Goal: Task Accomplishment & Management: Manage account settings

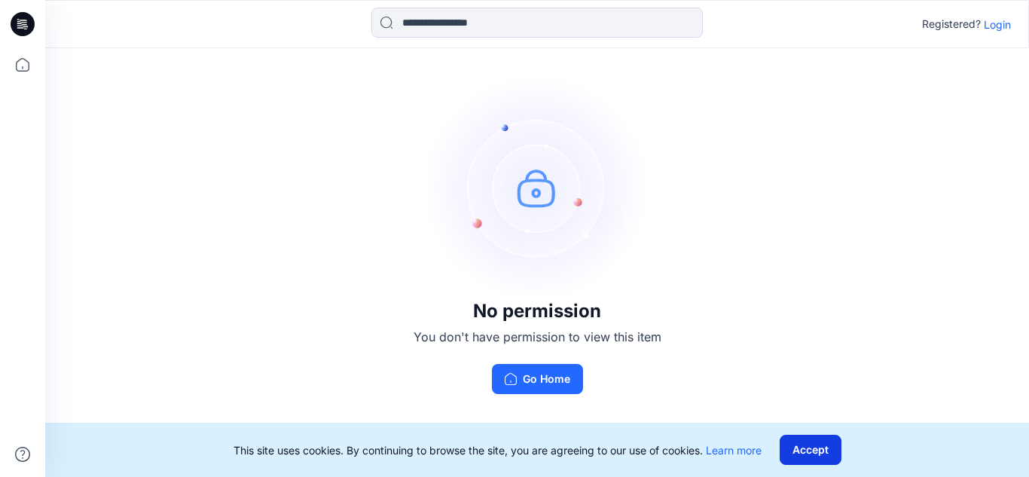
click at [811, 452] on button "Accept" at bounding box center [811, 450] width 62 height 30
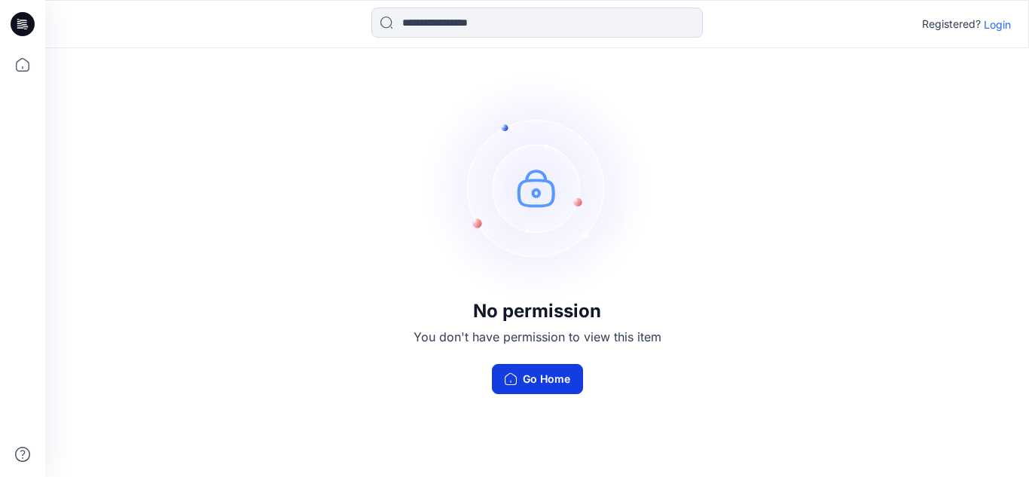
click at [547, 381] on button "Go Home" at bounding box center [537, 379] width 91 height 30
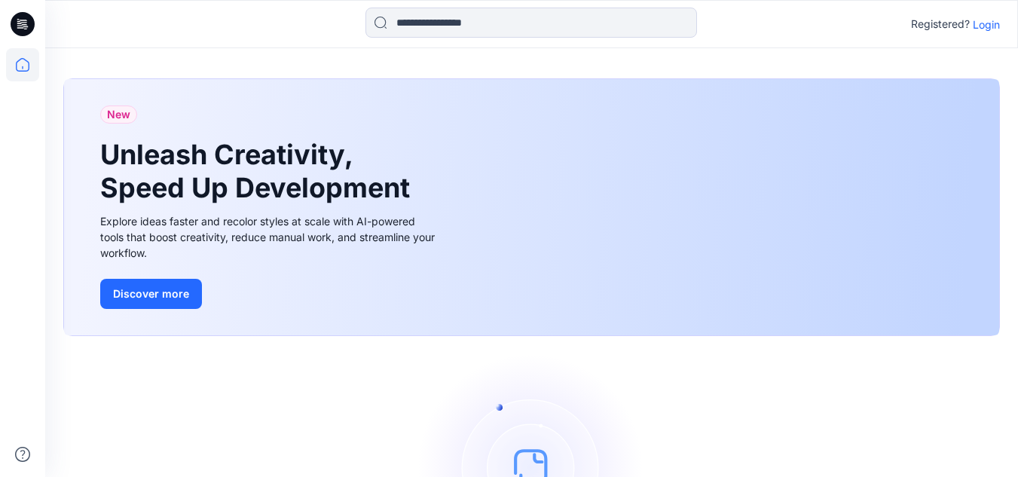
click at [980, 25] on p "Login" at bounding box center [986, 25] width 27 height 16
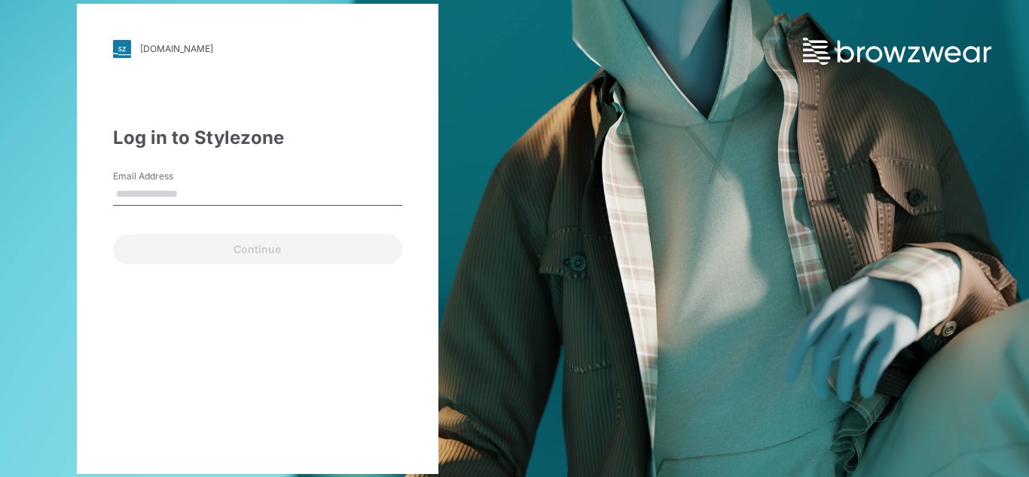
type input "**********"
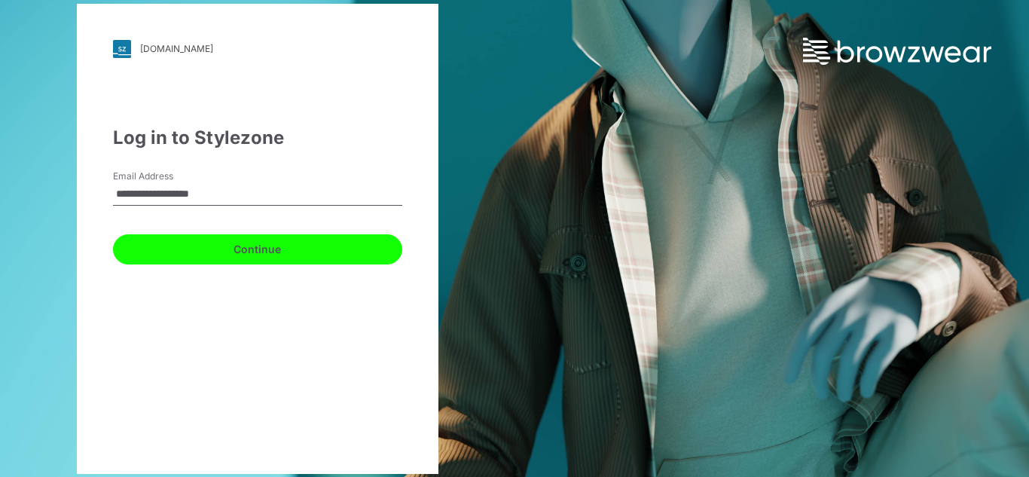
click at [260, 252] on button "Continue" at bounding box center [257, 249] width 289 height 30
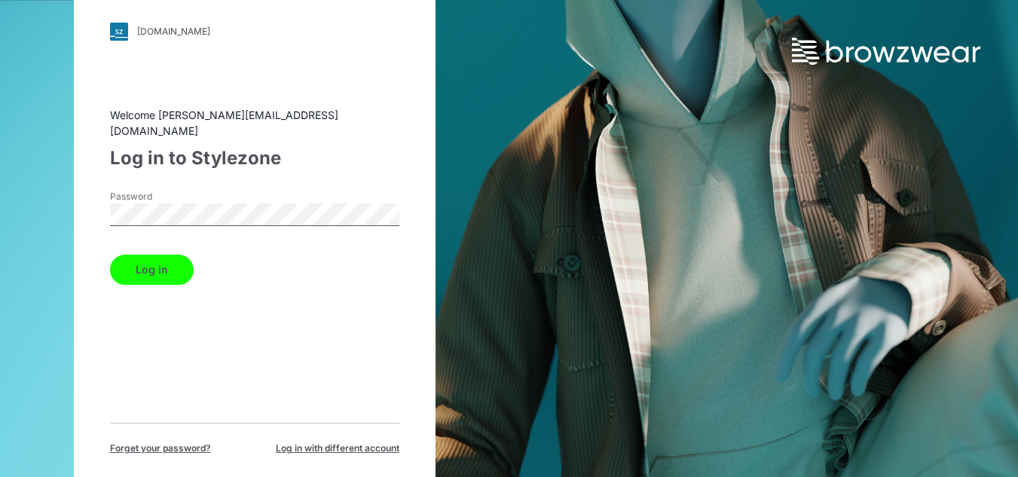
click at [149, 263] on button "Log in" at bounding box center [152, 270] width 84 height 30
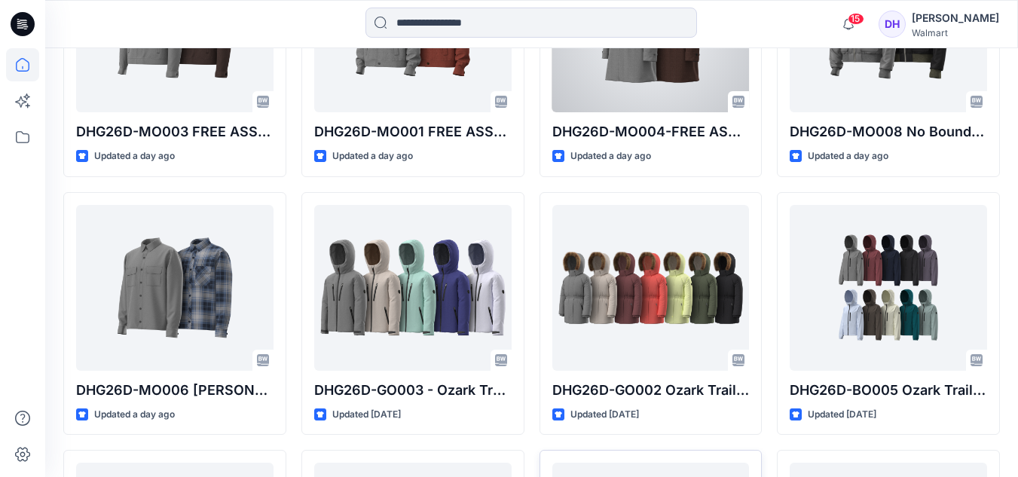
scroll to position [1356, 0]
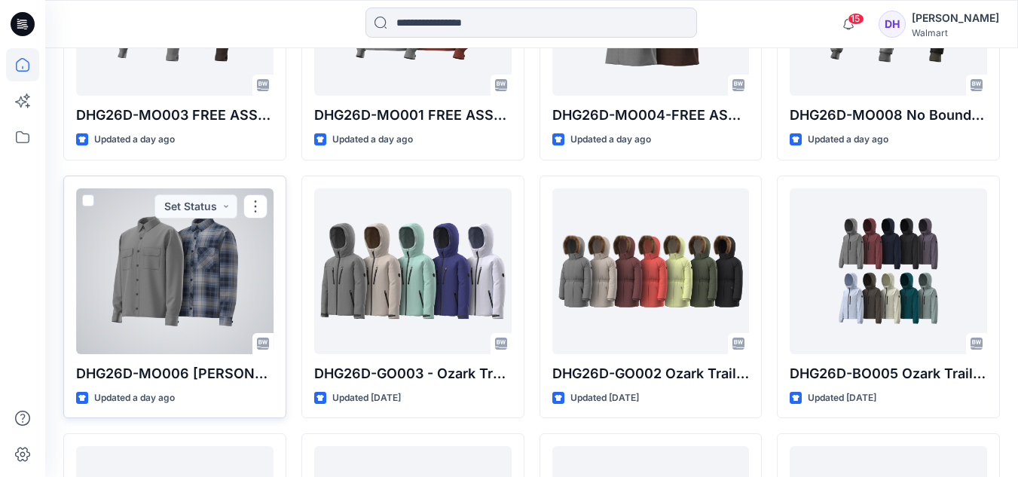
click at [185, 295] on div at bounding box center [174, 271] width 197 height 166
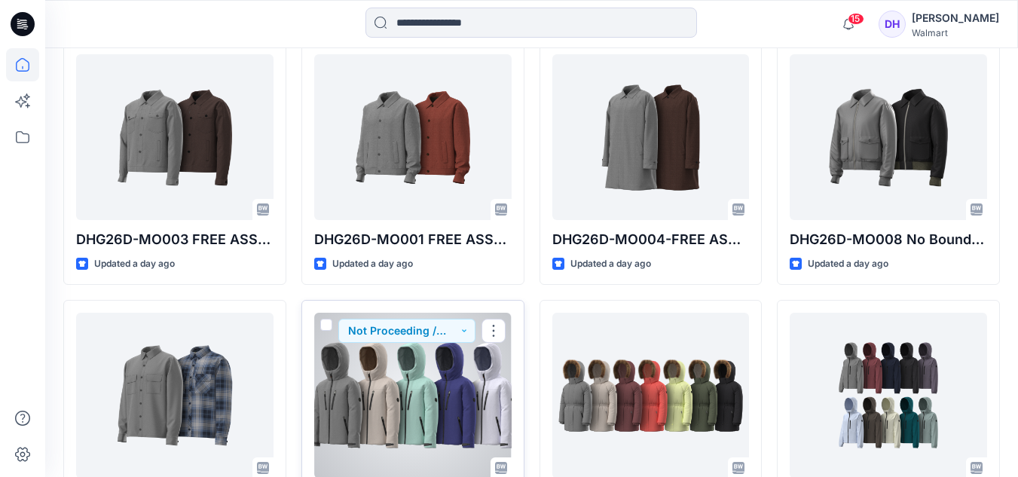
scroll to position [1206, 0]
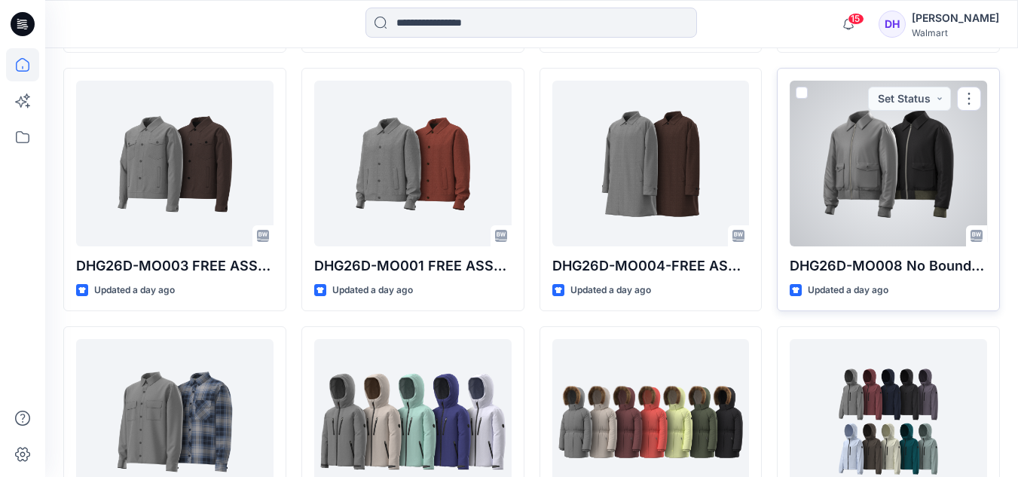
click at [894, 171] on div at bounding box center [888, 164] width 197 height 166
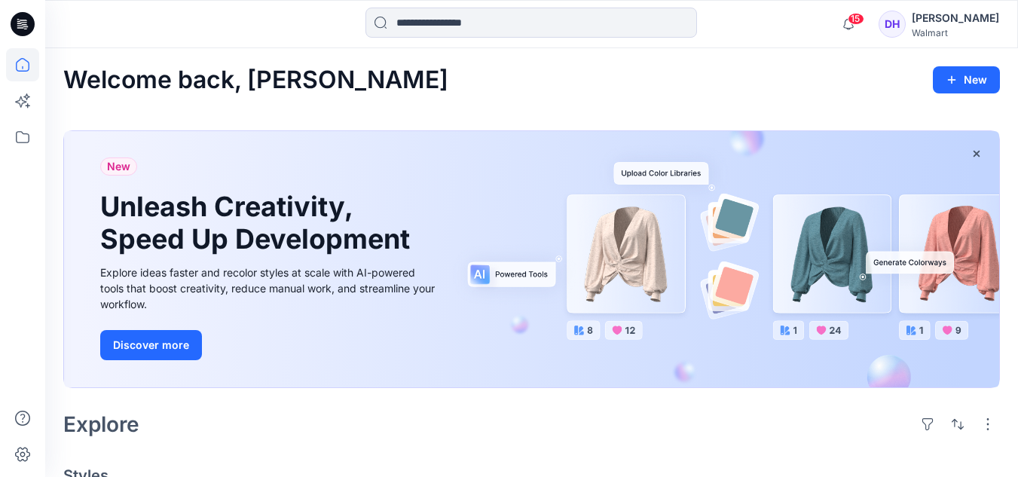
click at [429, 353] on link "Discover more" at bounding box center [269, 345] width 339 height 30
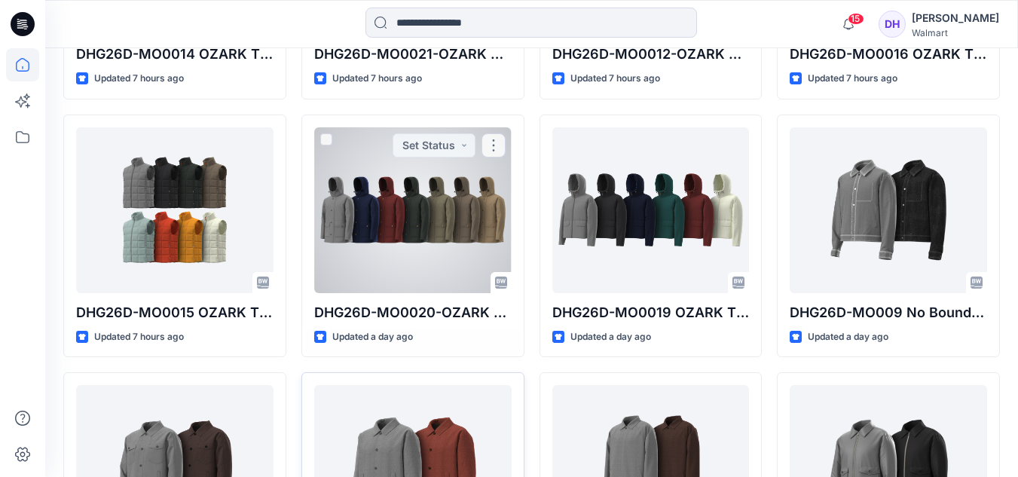
scroll to position [800, 0]
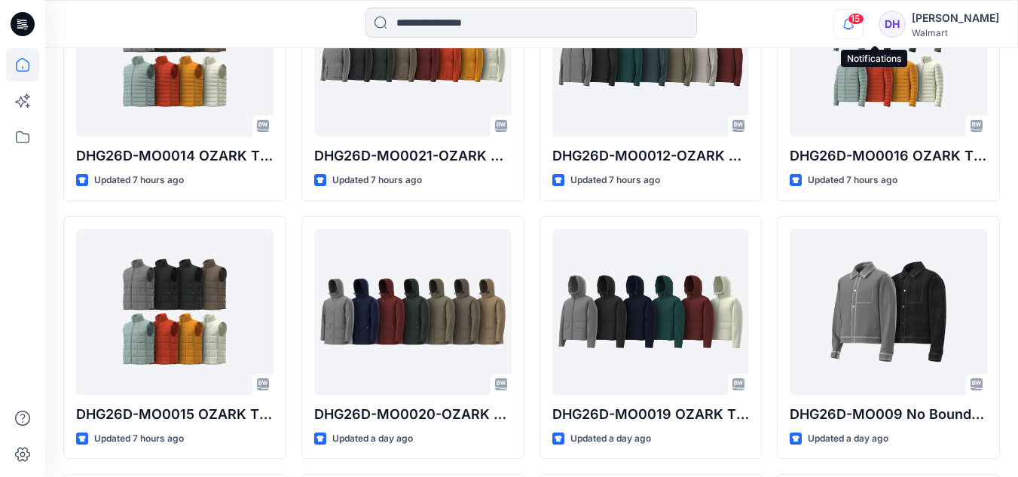
click at [863, 23] on icon "button" at bounding box center [848, 24] width 29 height 30
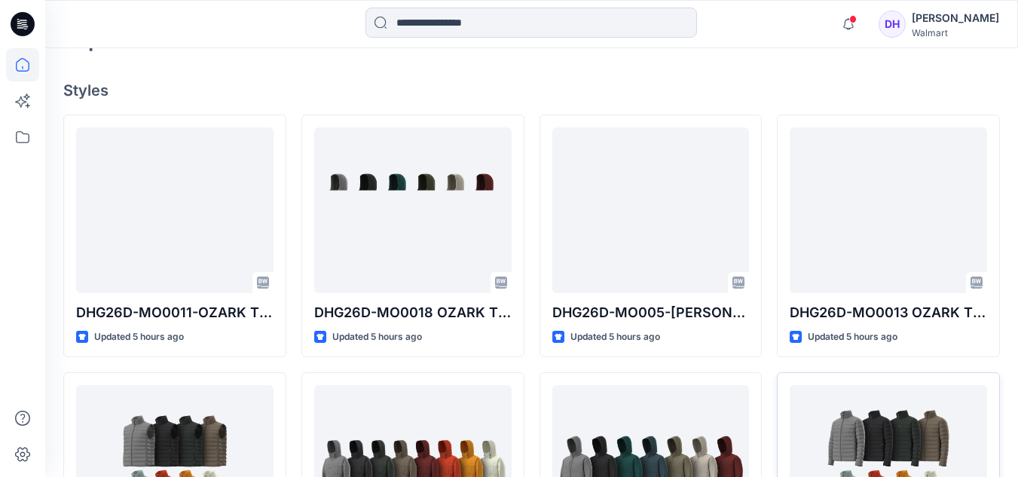
scroll to position [377, 0]
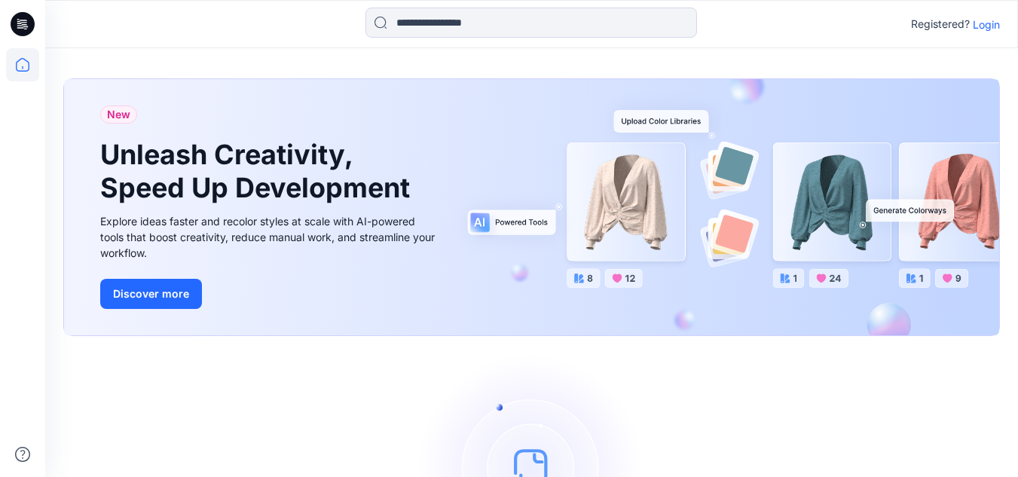
drag, startPoint x: 748, startPoint y: 420, endPoint x: 754, endPoint y: 280, distance: 140.3
drag, startPoint x: 989, startPoint y: 26, endPoint x: 967, endPoint y: 32, distance: 22.7
click at [988, 27] on p "Login" at bounding box center [986, 25] width 27 height 16
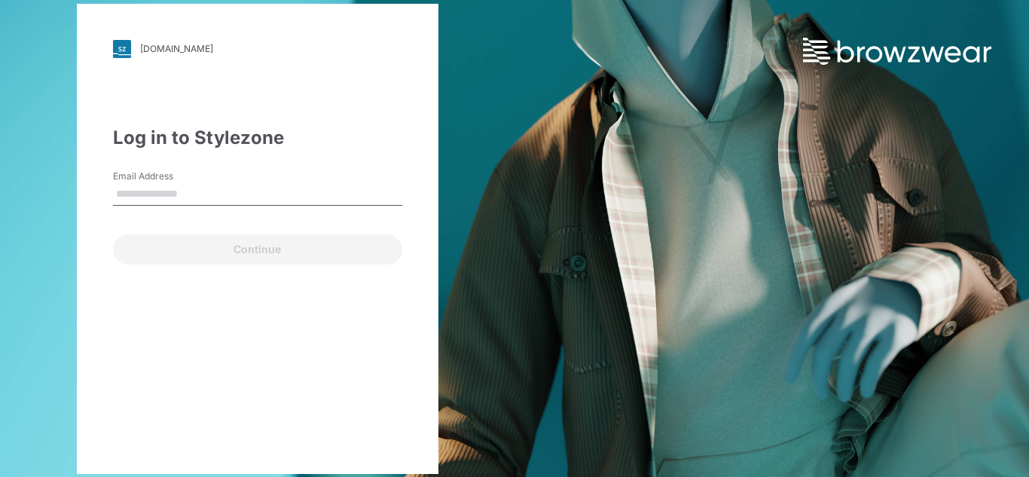
type input "**********"
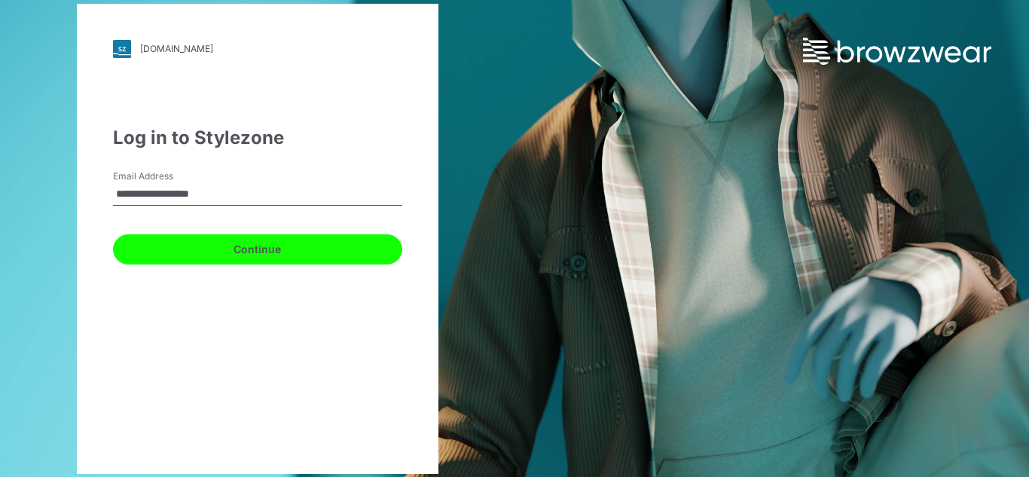
click at [222, 249] on button "Continue" at bounding box center [257, 249] width 289 height 30
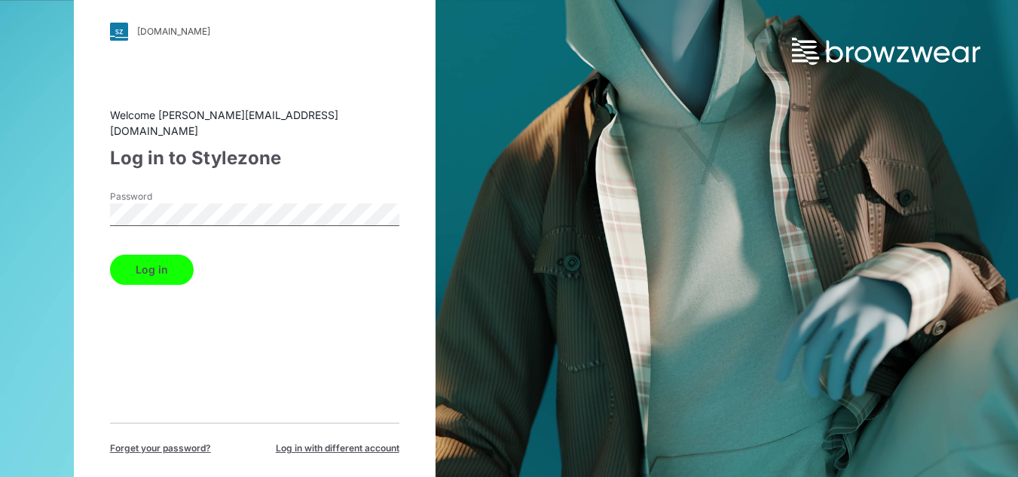
click at [170, 255] on button "Log in" at bounding box center [152, 270] width 84 height 30
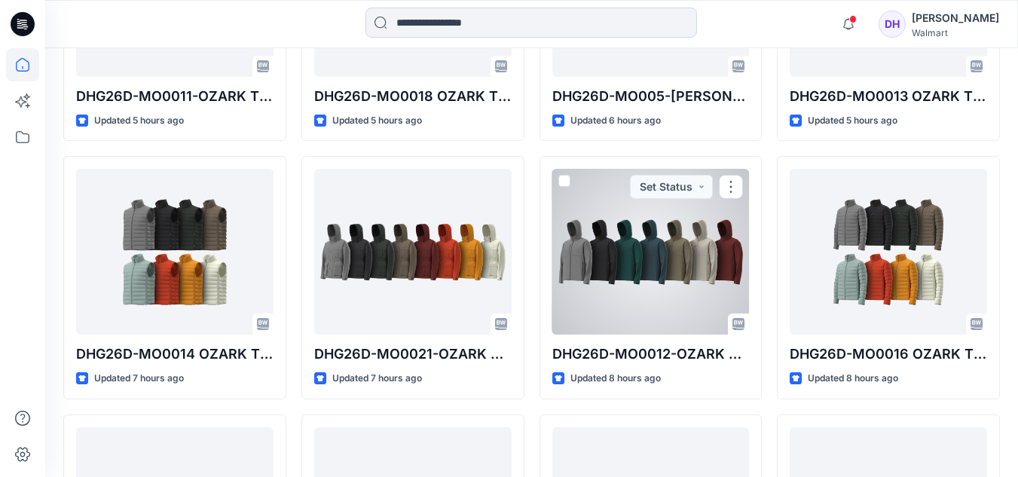
scroll to position [603, 0]
